Goal: Browse casually: Explore the website without a specific task or goal

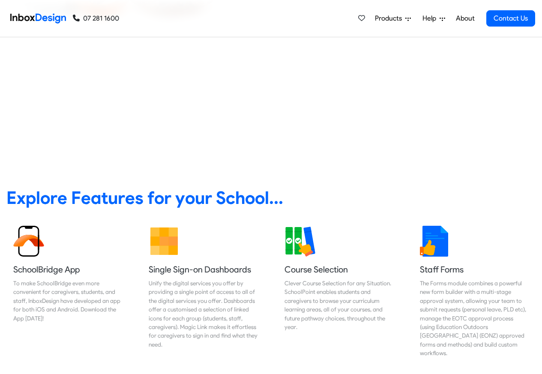
scroll to position [51, 0]
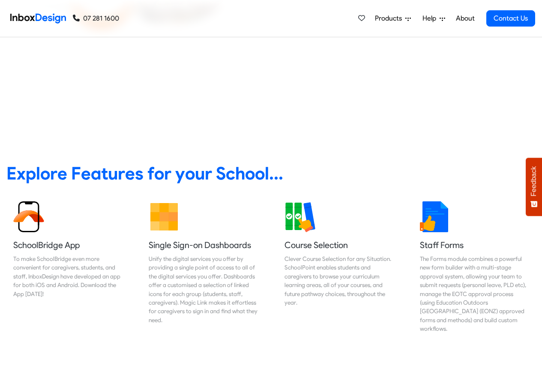
scroll to position [308, 0]
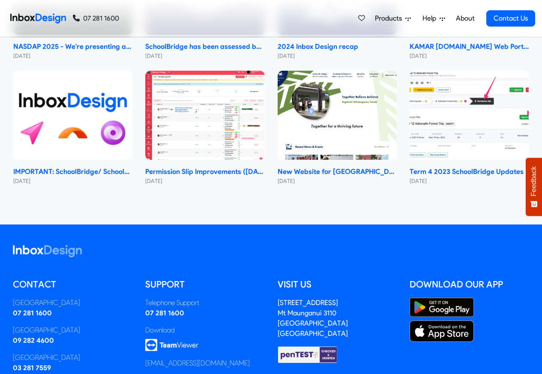
checkbox input "true"
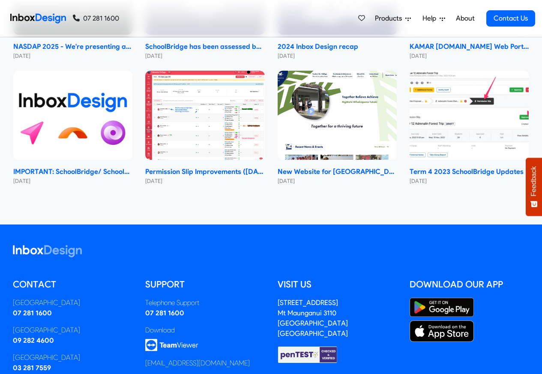
checkbox input "true"
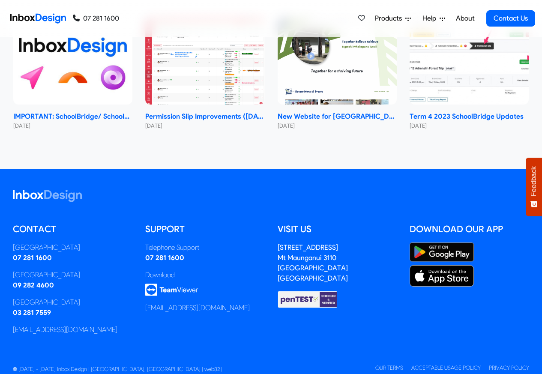
checkbox input "true"
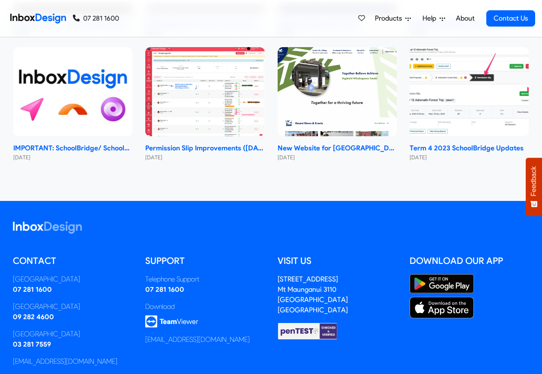
scroll to position [4906, 0]
